Goal: Use online tool/utility

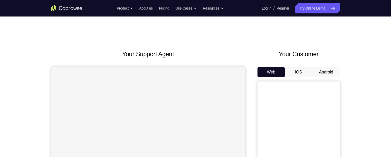
click at [327, 72] on button "Android" at bounding box center [326, 72] width 28 height 10
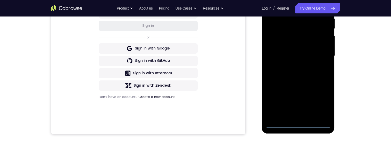
scroll to position [125, 0]
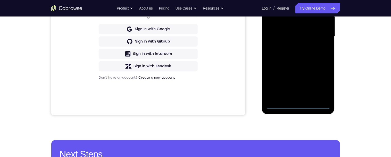
click at [302, 107] on div at bounding box center [298, 36] width 65 height 144
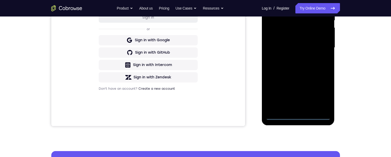
click at [322, 94] on div at bounding box center [298, 48] width 65 height 144
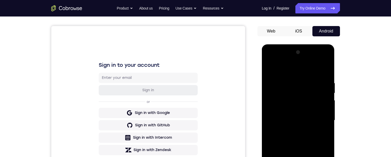
scroll to position [42, 0]
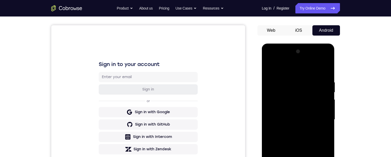
click at [296, 70] on div at bounding box center [298, 119] width 65 height 144
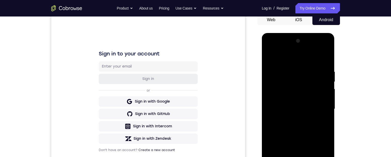
click at [320, 108] on div at bounding box center [298, 109] width 65 height 144
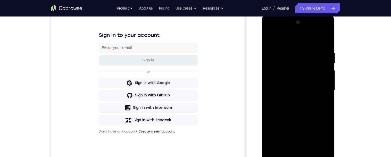
click at [294, 101] on div at bounding box center [298, 90] width 65 height 144
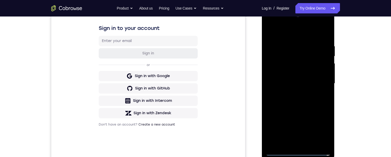
click at [316, 79] on div at bounding box center [298, 83] width 65 height 144
click at [304, 74] on div at bounding box center [298, 83] width 65 height 144
click at [315, 84] on div at bounding box center [298, 83] width 65 height 144
click at [317, 104] on div at bounding box center [298, 83] width 65 height 144
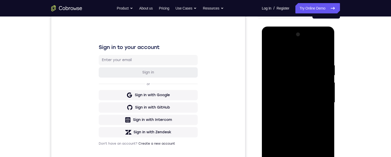
scroll to position [64, 0]
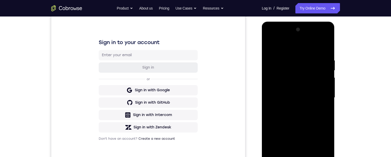
click at [317, 110] on div at bounding box center [298, 98] width 65 height 144
click at [320, 115] on div at bounding box center [298, 98] width 65 height 144
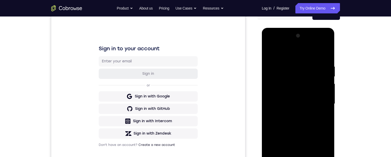
scroll to position [63, 0]
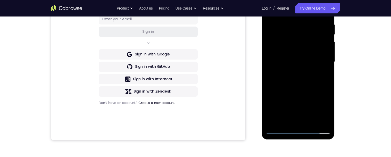
click at [321, 88] on div at bounding box center [298, 62] width 65 height 144
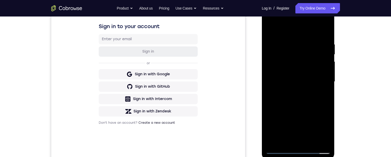
scroll to position [98, 0]
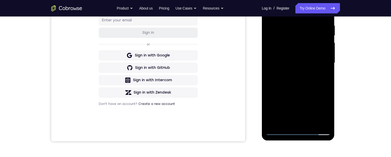
click at [330, 119] on div at bounding box center [298, 63] width 65 height 144
click at [310, 126] on div at bounding box center [298, 63] width 65 height 144
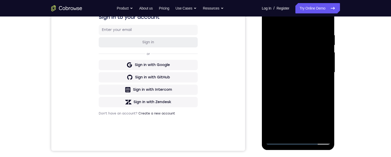
click at [316, 99] on div at bounding box center [298, 72] width 65 height 144
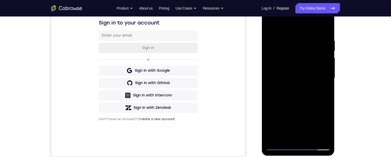
scroll to position [82, 0]
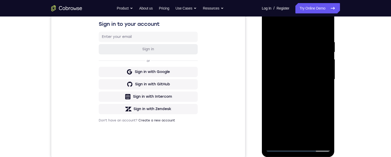
click at [315, 98] on div at bounding box center [298, 79] width 65 height 144
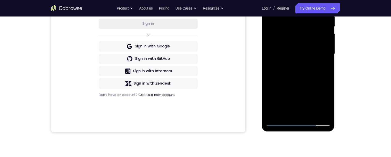
scroll to position [108, 0]
click at [286, 102] on div at bounding box center [298, 53] width 65 height 144
click at [302, 101] on div at bounding box center [298, 53] width 65 height 144
click at [322, 66] on div at bounding box center [298, 53] width 65 height 144
click at [323, 68] on div at bounding box center [298, 53] width 65 height 144
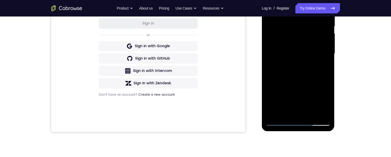
scroll to position [104, 0]
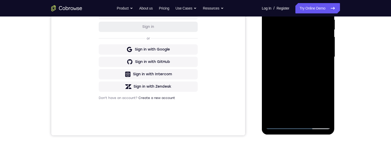
click at [324, 70] on div at bounding box center [298, 57] width 65 height 144
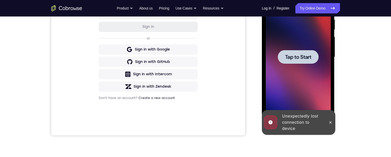
click at [303, 89] on div at bounding box center [298, 57] width 65 height 144
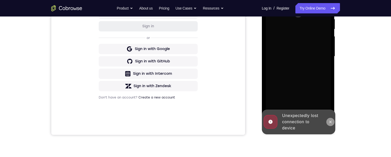
click at [329, 123] on icon at bounding box center [330, 122] width 4 height 4
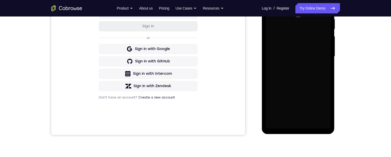
scroll to position [105, 0]
